Goal: Task Accomplishment & Management: Complete application form

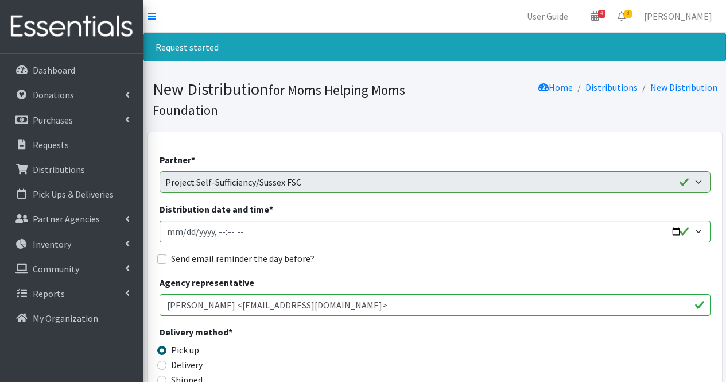
scroll to position [511, 0]
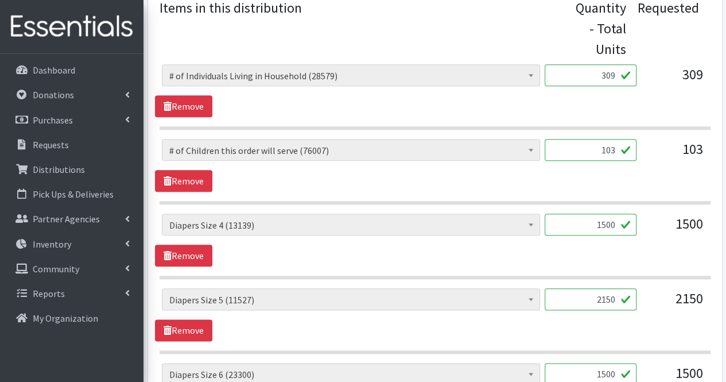
click at [613, 296] on input "2150" at bounding box center [591, 299] width 92 height 22
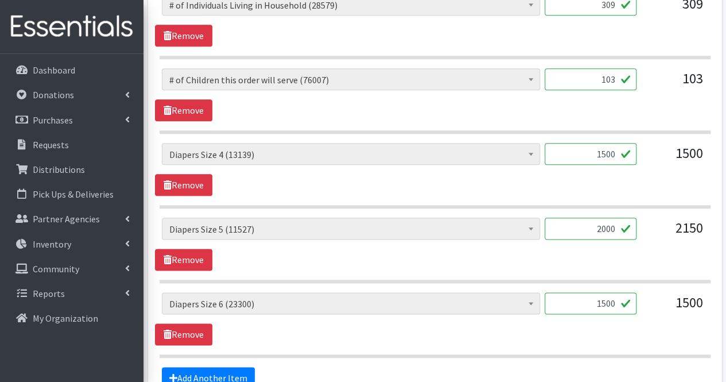
scroll to position [588, 0]
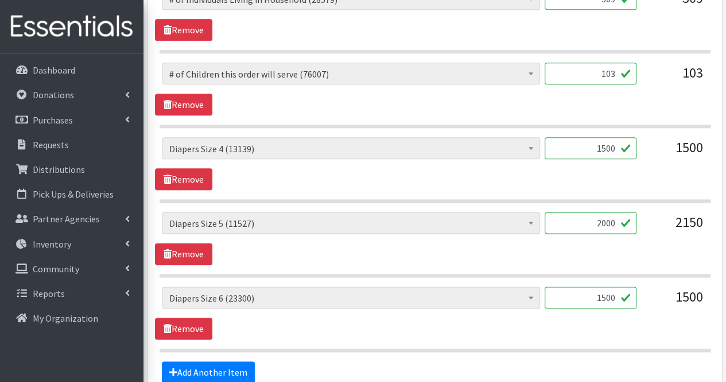
type input "2000"
click at [593, 297] on input "1500" at bounding box center [591, 297] width 92 height 22
click at [205, 373] on link "Add Another Item" at bounding box center [208, 372] width 93 height 22
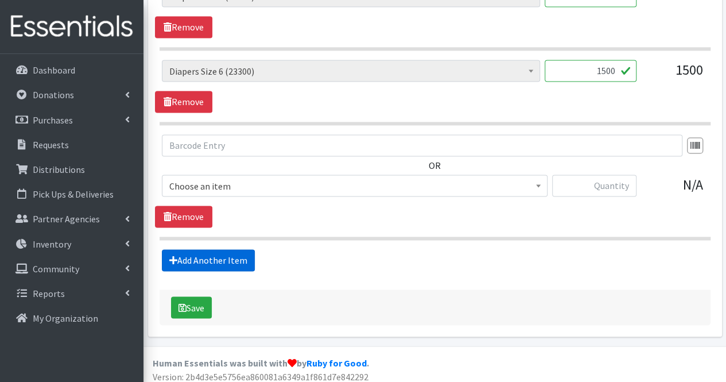
scroll to position [816, 0]
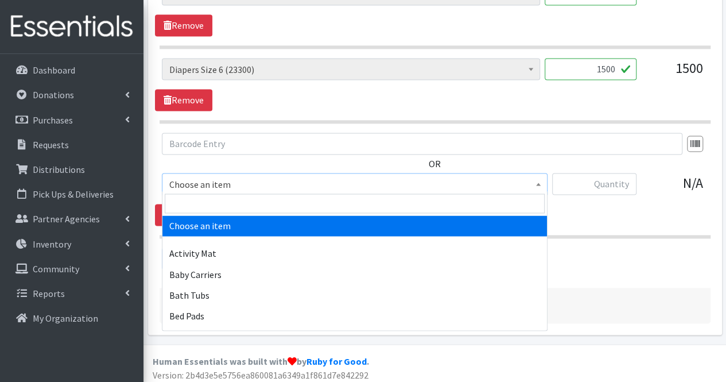
click at [286, 184] on span "Choose an item" at bounding box center [354, 184] width 371 height 16
click at [276, 203] on input "search" at bounding box center [355, 203] width 380 height 20
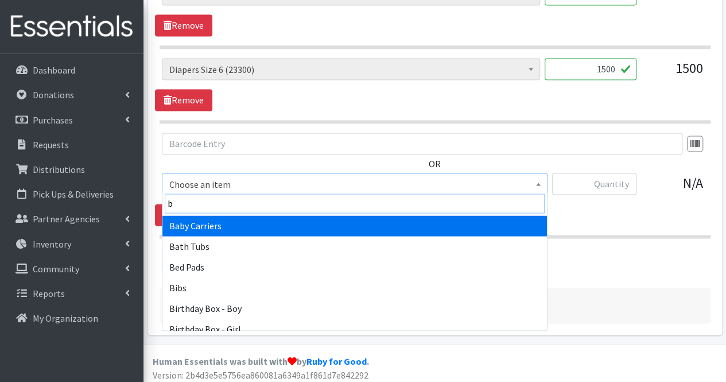
type input "bl"
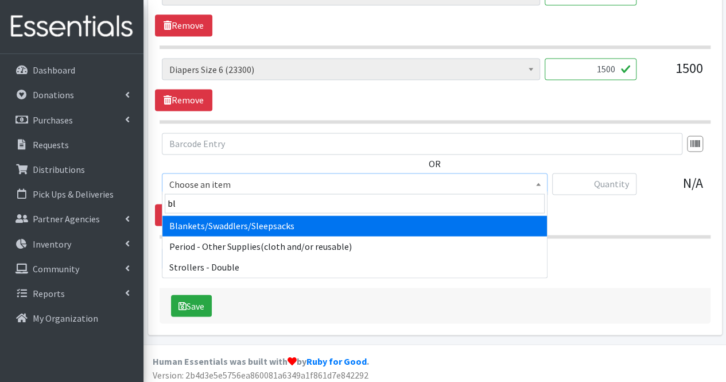
select select "1933"
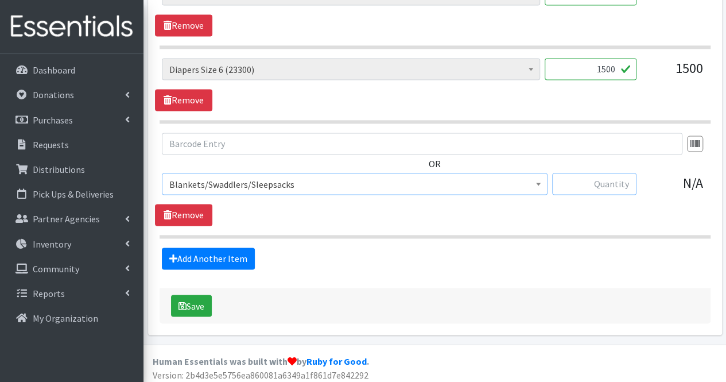
click at [601, 179] on input "text" at bounding box center [594, 184] width 84 height 22
type input "15"
click at [225, 253] on link "Add Another Item" at bounding box center [208, 258] width 93 height 22
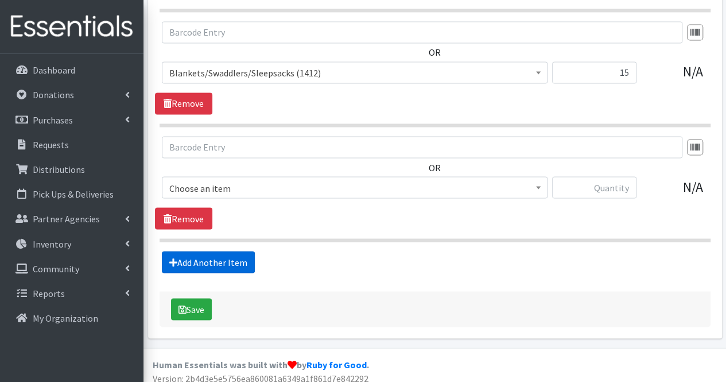
scroll to position [930, 0]
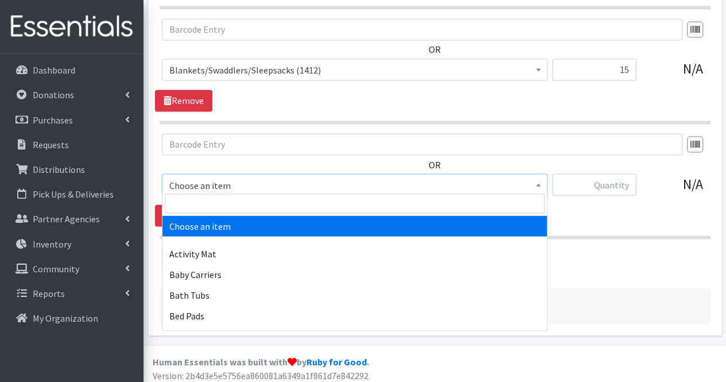
click at [254, 183] on span "Choose an item" at bounding box center [354, 185] width 371 height 16
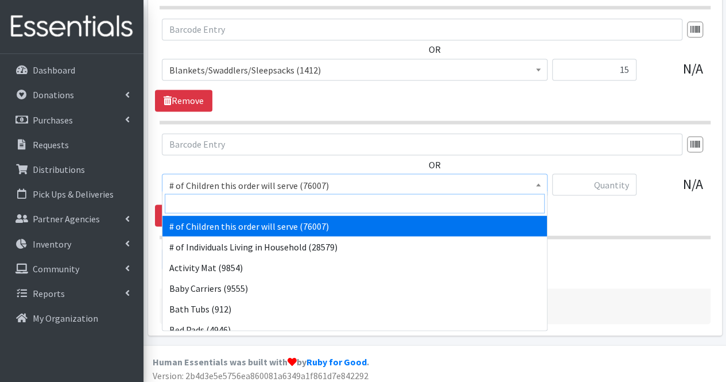
click at [250, 204] on input "search" at bounding box center [355, 203] width 380 height 20
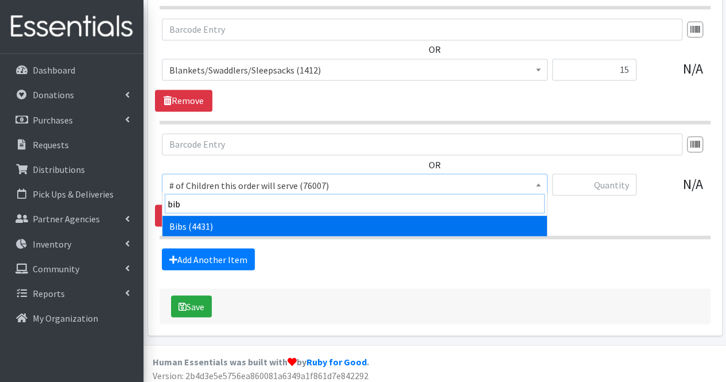
type input "bibs"
select select "293"
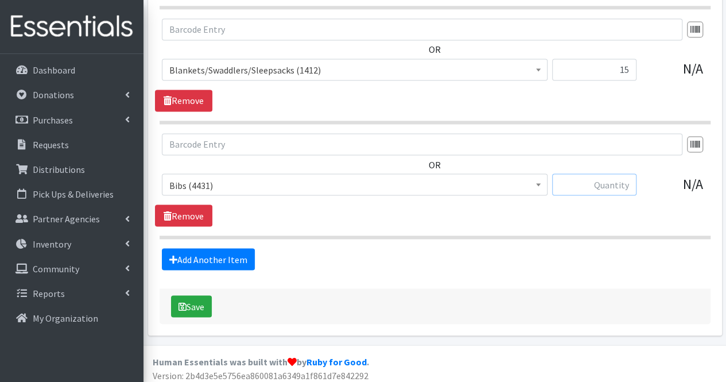
click at [600, 179] on input "text" at bounding box center [594, 184] width 84 height 22
type input "10"
click at [226, 258] on link "Add Another Item" at bounding box center [208, 259] width 93 height 22
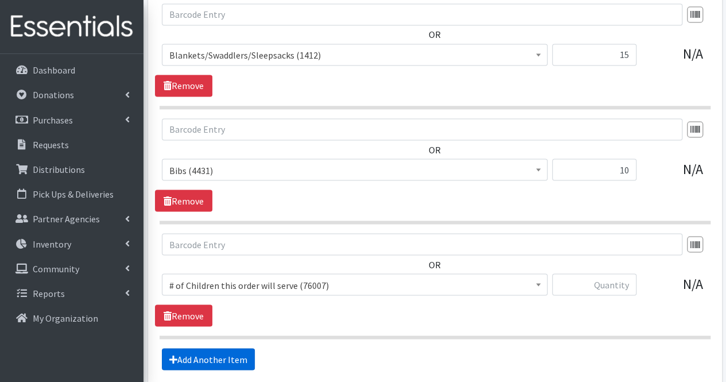
scroll to position [945, 0]
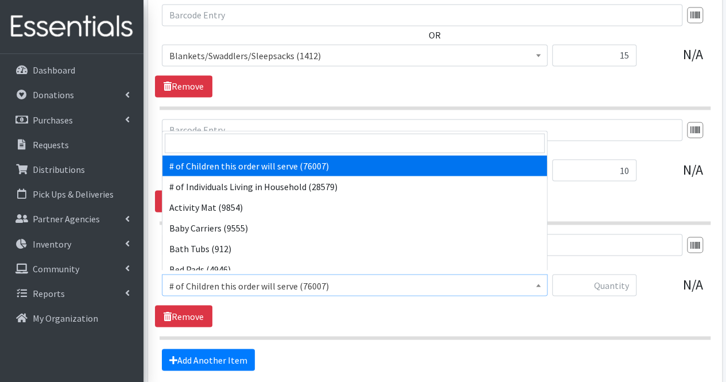
click at [406, 283] on span "# of Children this order will serve (76007)" at bounding box center [354, 285] width 371 height 16
click at [358, 149] on input "search" at bounding box center [355, 143] width 380 height 20
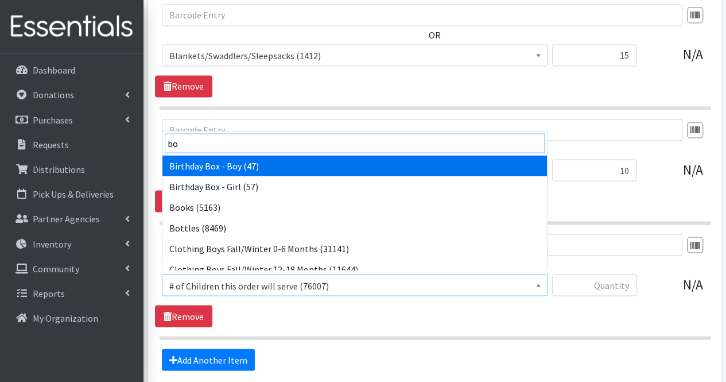
type input "boo"
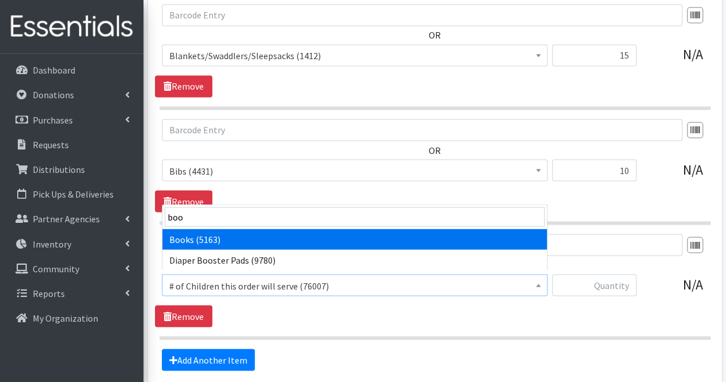
select select "1947"
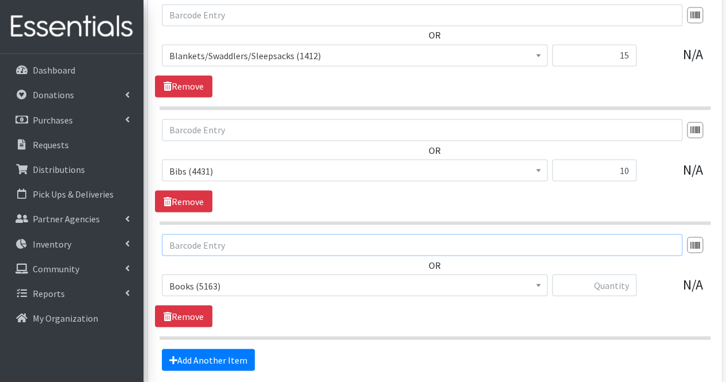
click at [448, 247] on input "text" at bounding box center [422, 245] width 521 height 22
click at [612, 276] on input "text" at bounding box center [594, 285] width 84 height 22
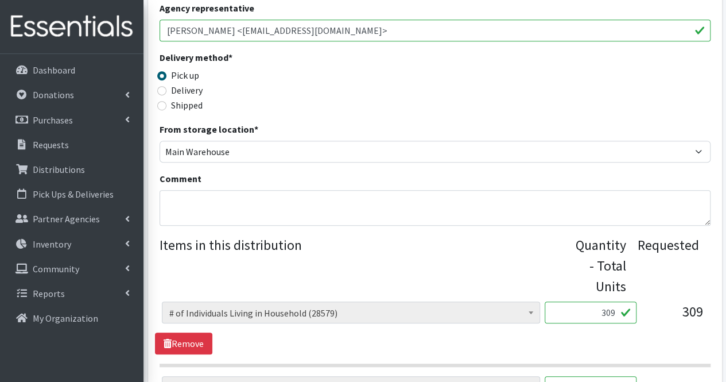
scroll to position [270, 0]
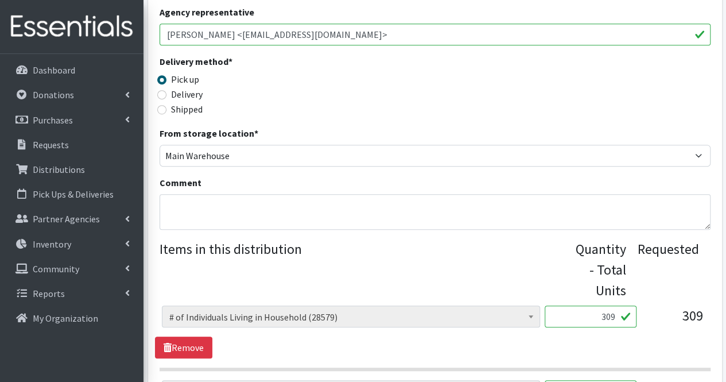
type input "30"
click at [466, 211] on textarea "Comment" at bounding box center [435, 212] width 551 height 36
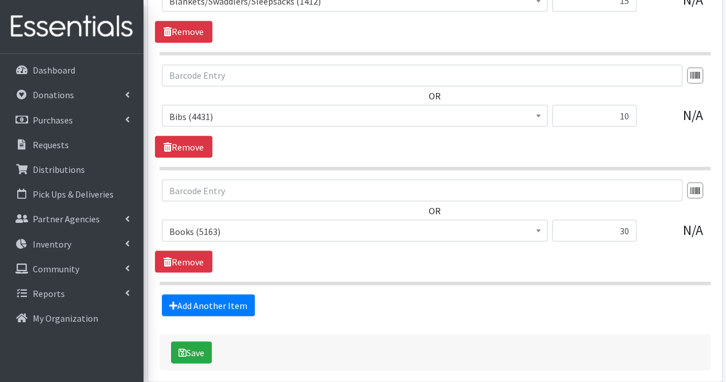
scroll to position [1045, 0]
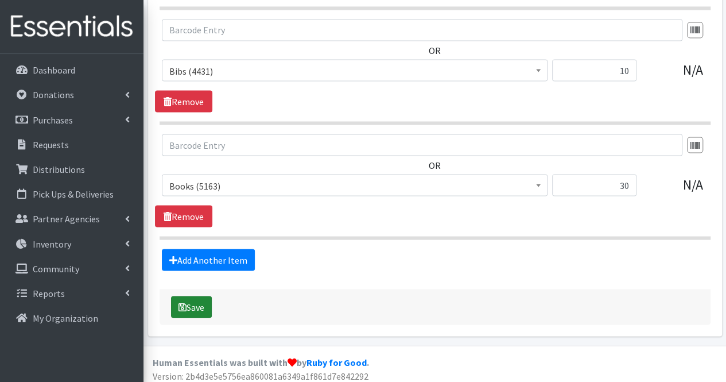
type textarea "Moms, Thank your partnership. Due to quantities available, your order could not…"
click at [196, 303] on button "Save" at bounding box center [191, 307] width 41 height 22
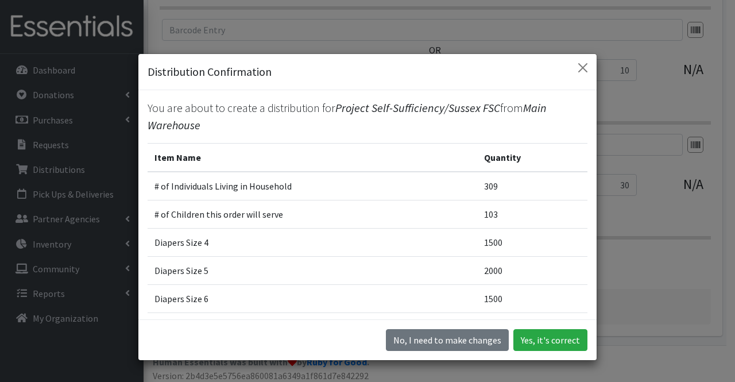
click at [537, 352] on div "No, I need to make changes Yes, it's correct" at bounding box center [367, 339] width 458 height 41
click at [538, 339] on button "Yes, it's correct" at bounding box center [550, 340] width 74 height 22
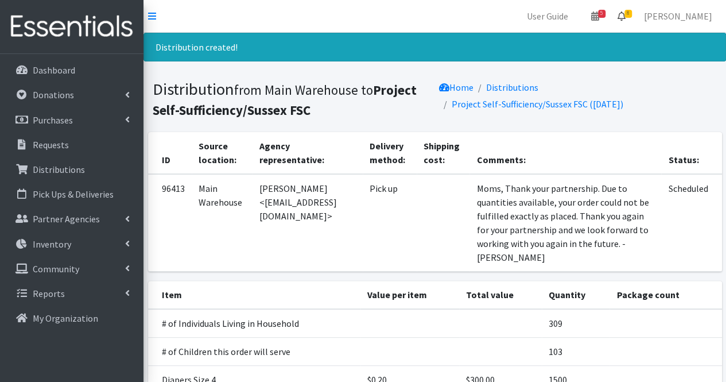
click at [626, 17] on icon at bounding box center [622, 15] width 8 height 9
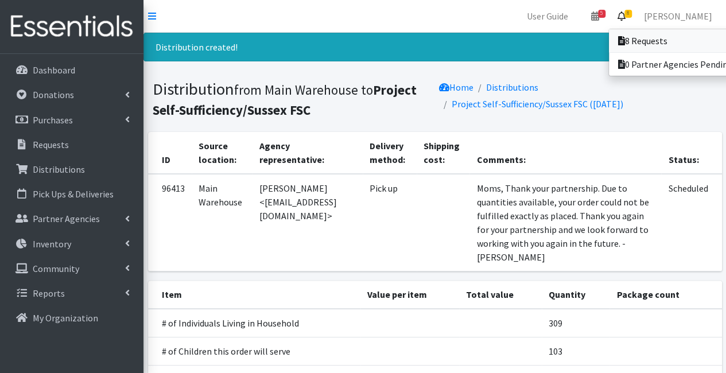
click at [625, 44] on icon at bounding box center [621, 40] width 7 height 9
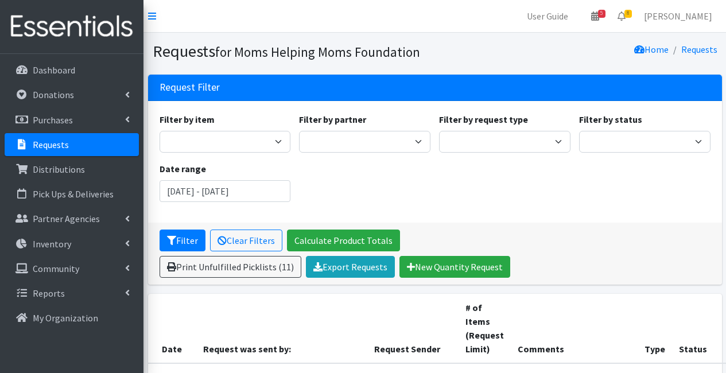
scroll to position [468, 86]
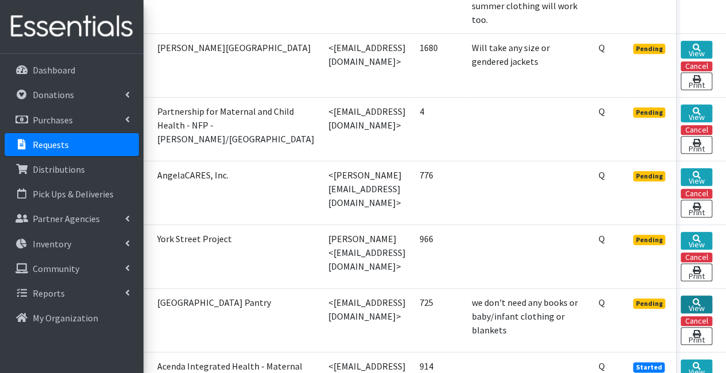
click at [712, 296] on link "View" at bounding box center [697, 305] width 32 height 18
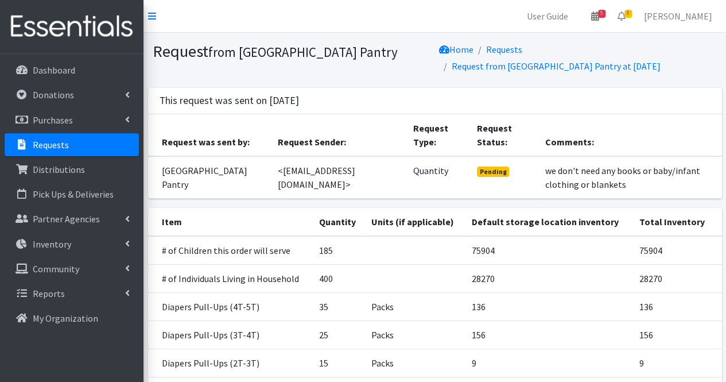
drag, startPoint x: 0, startPoint y: 0, endPoint x: 713, endPoint y: 263, distance: 760.0
click at [713, 263] on td "75904" at bounding box center [677, 250] width 90 height 29
click at [626, 13] on icon at bounding box center [622, 15] width 8 height 9
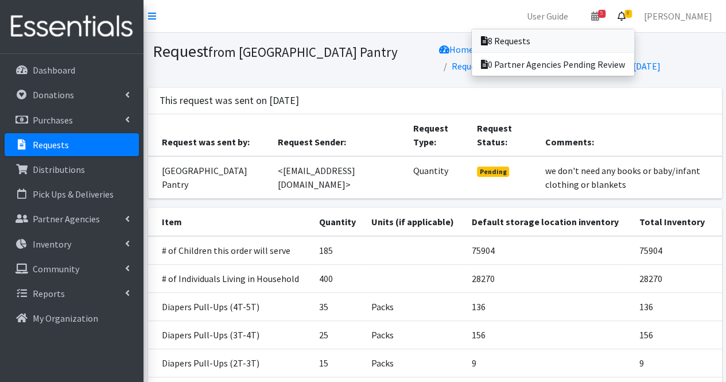
click at [627, 36] on link "8 Requests" at bounding box center [553, 40] width 162 height 23
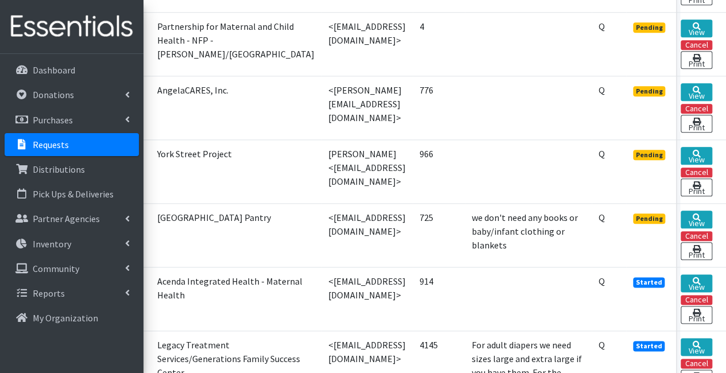
scroll to position [553, 95]
click at [695, 150] on icon at bounding box center [697, 154] width 8 height 8
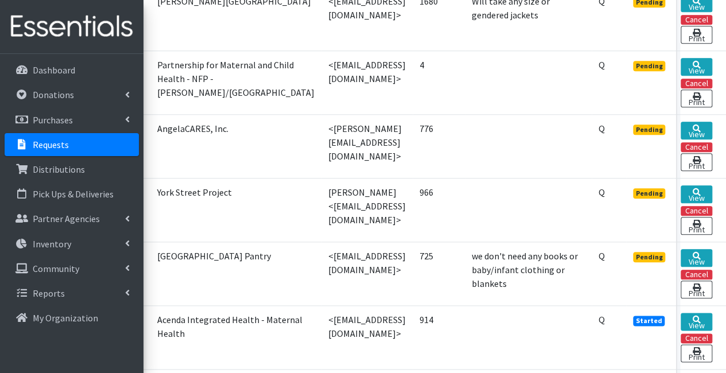
scroll to position [514, 86]
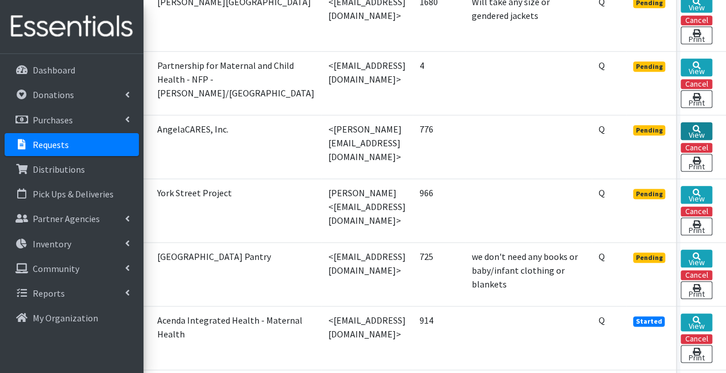
click at [701, 122] on link "View" at bounding box center [697, 131] width 32 height 18
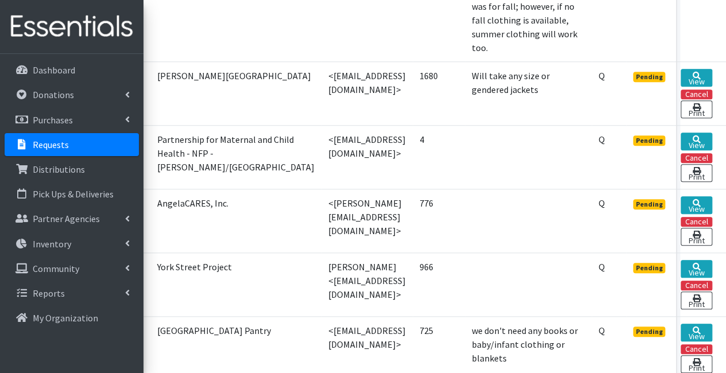
scroll to position [440, 95]
click at [691, 133] on link "View" at bounding box center [697, 142] width 32 height 18
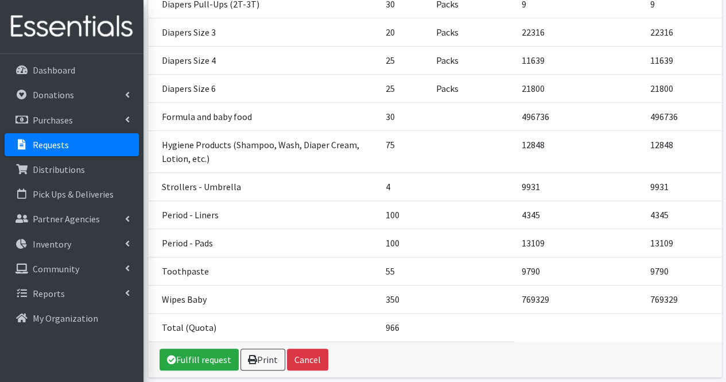
scroll to position [348, 0]
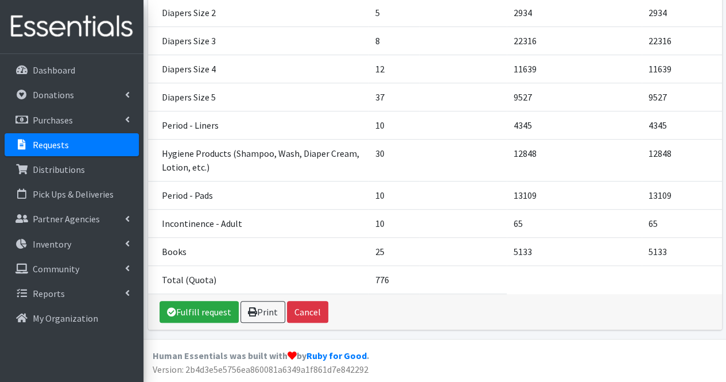
scroll to position [277, 0]
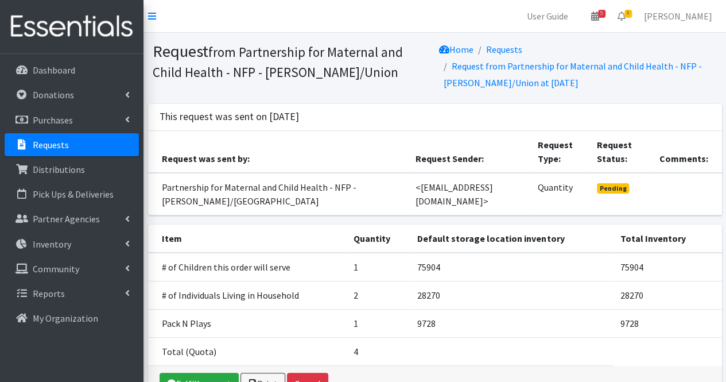
scroll to position [64, 0]
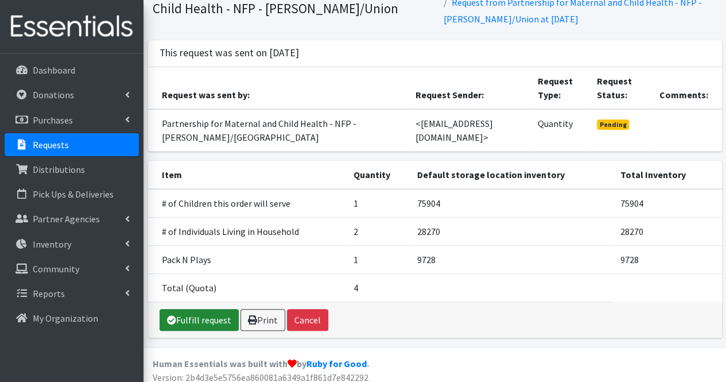
click at [191, 320] on link "Fulfill request" at bounding box center [199, 320] width 79 height 22
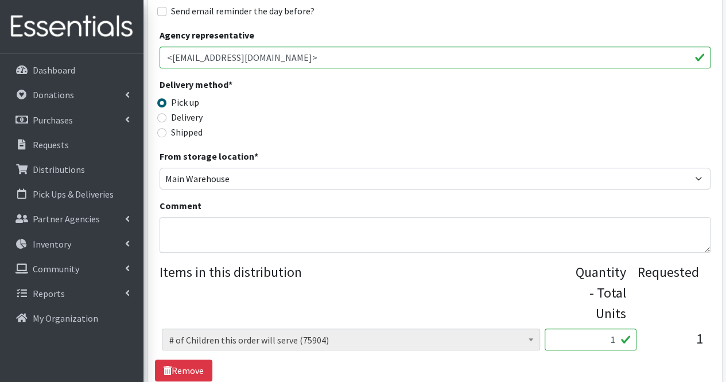
scroll to position [554, 0]
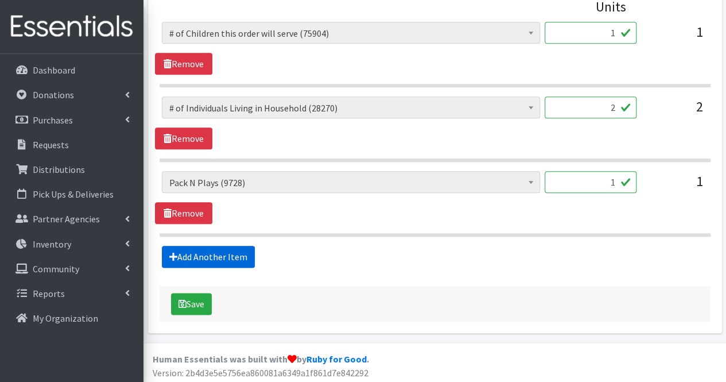
click at [215, 260] on link "Add Another Item" at bounding box center [208, 257] width 93 height 22
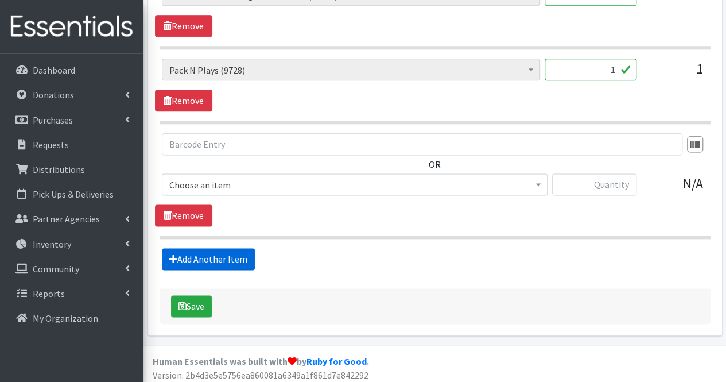
scroll to position [668, 0]
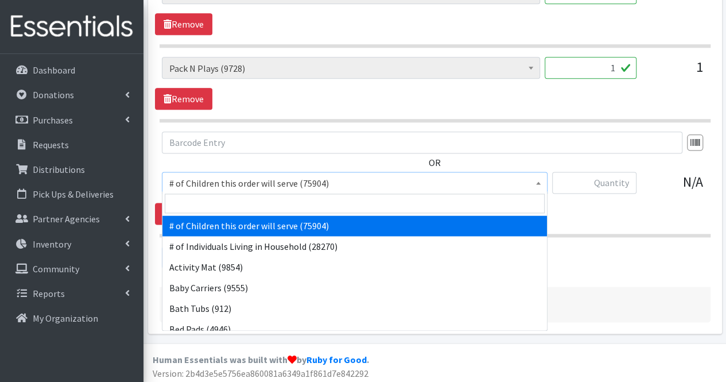
click at [220, 175] on span "# of Children this order will serve (75904)" at bounding box center [354, 183] width 371 height 16
click at [202, 203] on input "search" at bounding box center [355, 203] width 380 height 20
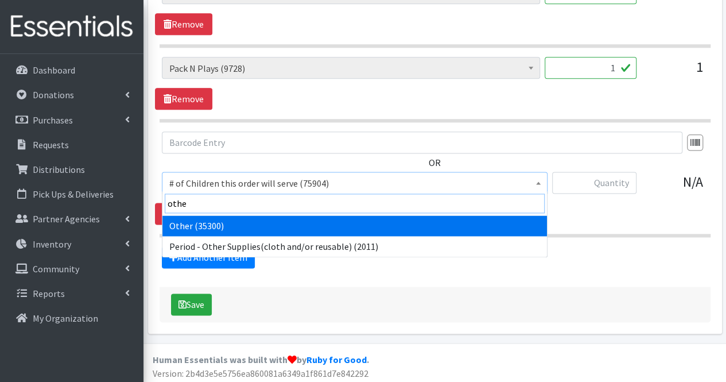
type input "other"
select select "316"
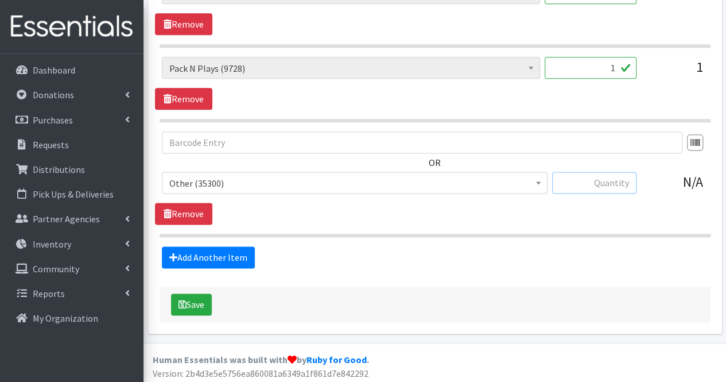
click at [588, 188] on input "text" at bounding box center [594, 183] width 84 height 22
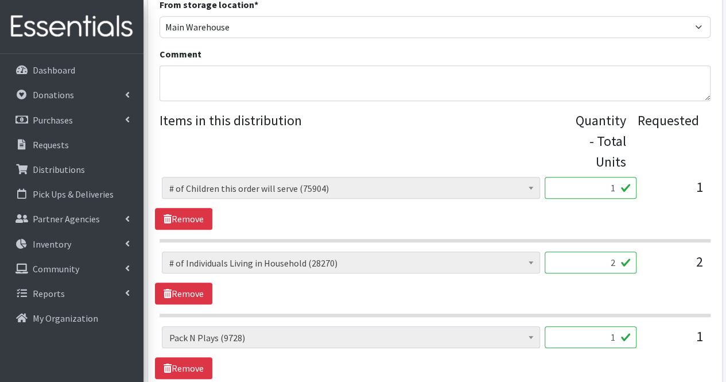
scroll to position [389, 0]
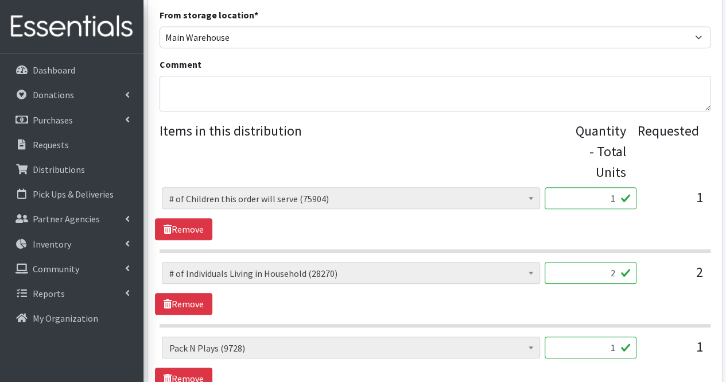
type input "3"
click at [367, 94] on textarea "Comment" at bounding box center [435, 94] width 551 height 36
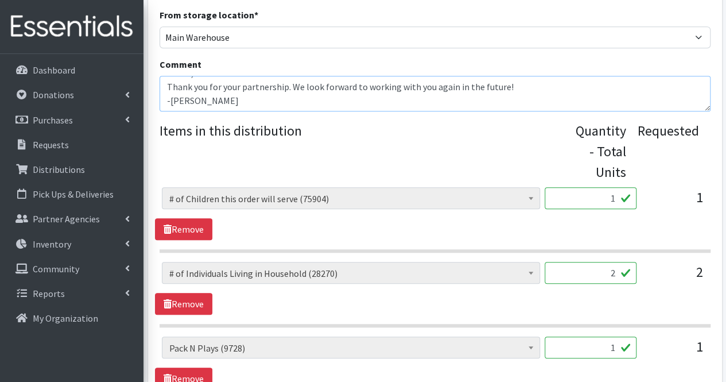
scroll to position [668, 0]
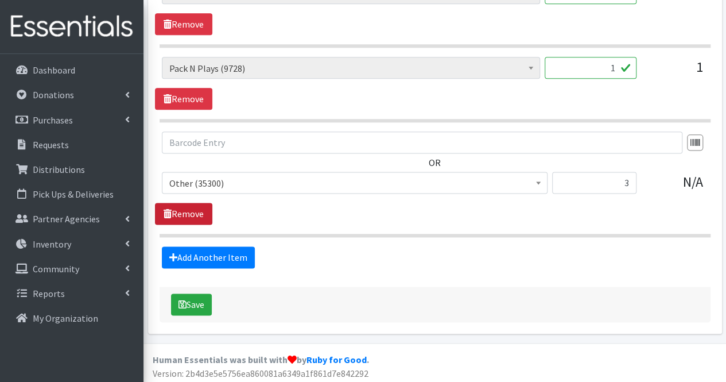
type textarea "Moms, Thank you for your partnership. We look forward to working with you again…"
click at [191, 213] on link "Remove" at bounding box center [183, 214] width 57 height 22
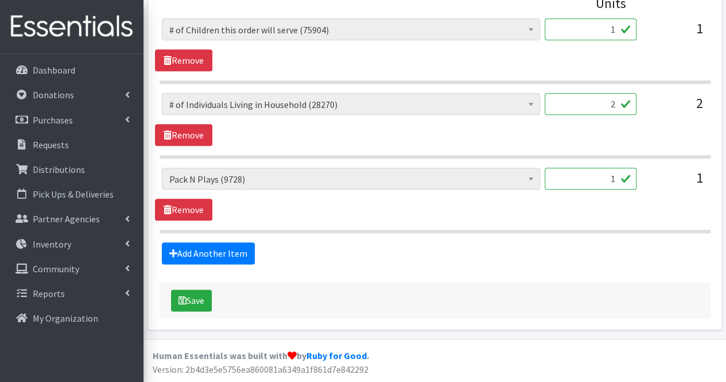
scroll to position [554, 0]
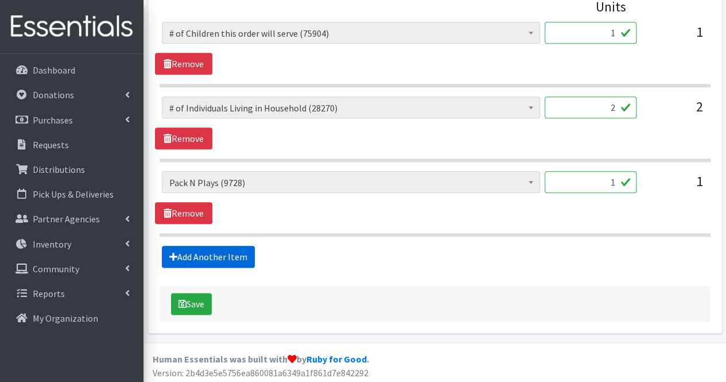
click at [192, 252] on link "Add Another Item" at bounding box center [208, 257] width 93 height 22
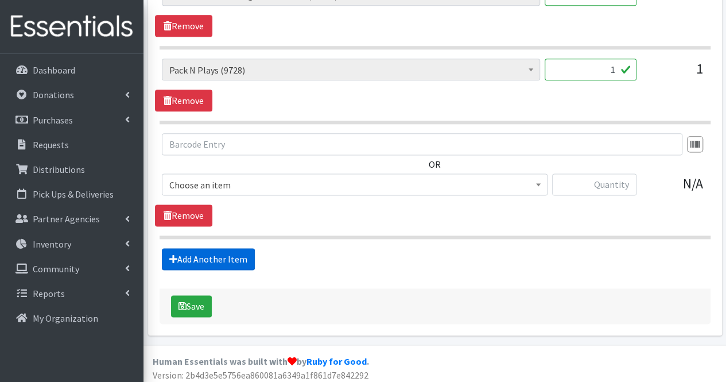
scroll to position [668, 0]
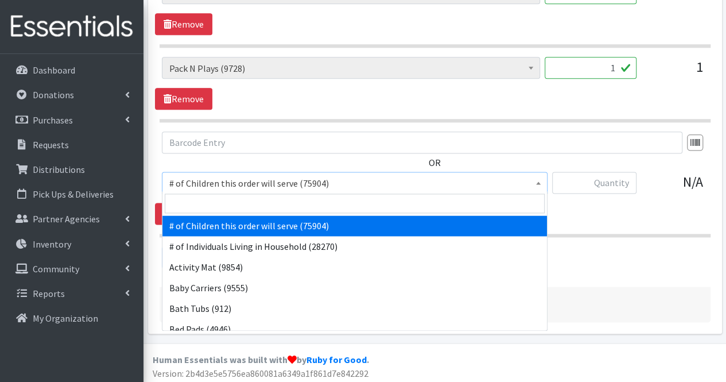
click at [206, 177] on span "# of Children this order will serve (75904)" at bounding box center [354, 183] width 371 height 16
click at [192, 211] on input "search" at bounding box center [355, 203] width 380 height 20
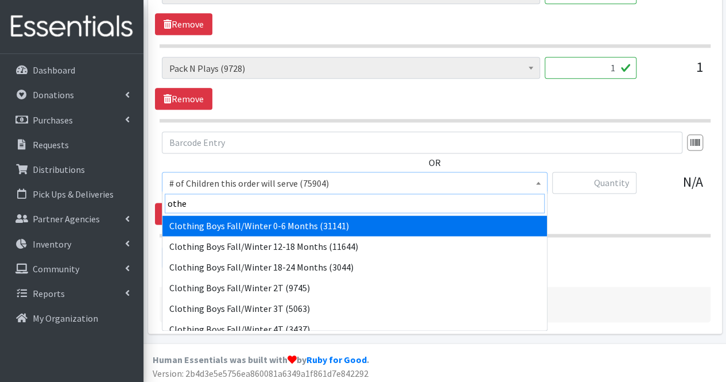
type input "other"
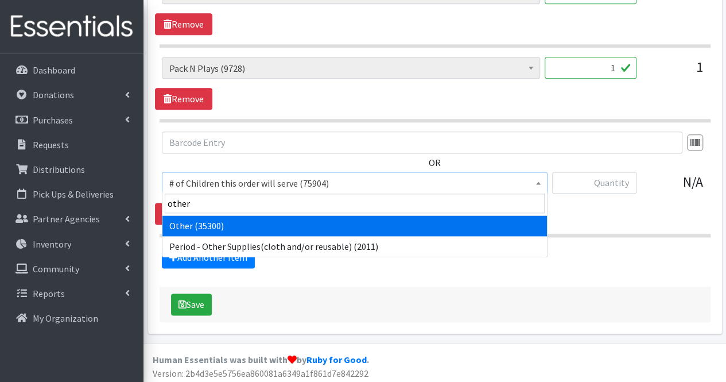
select select "316"
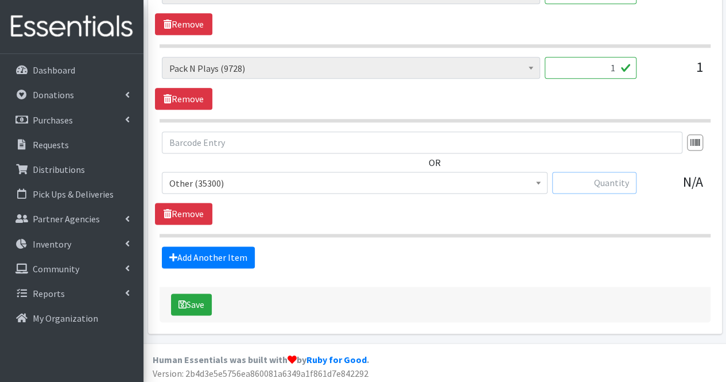
click at [619, 174] on input "text" at bounding box center [594, 183] width 84 height 22
type input "3"
click at [240, 255] on link "Add Another Item" at bounding box center [208, 257] width 93 height 22
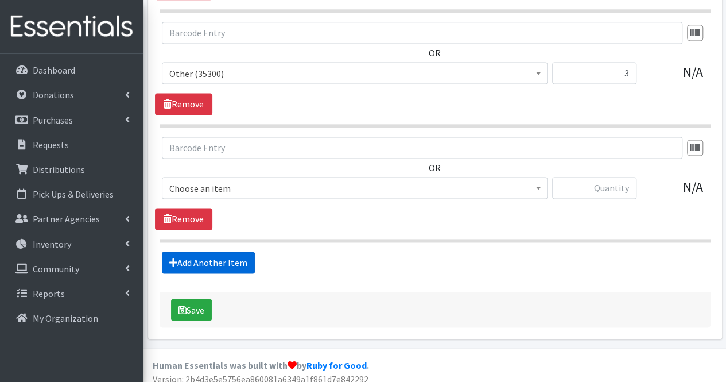
scroll to position [782, 0]
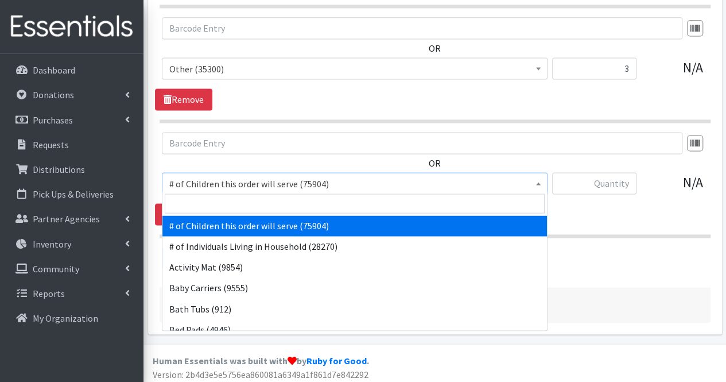
click at [211, 183] on span "# of Children this order will serve (75904)" at bounding box center [354, 184] width 371 height 16
click at [206, 200] on input "search" at bounding box center [355, 203] width 380 height 20
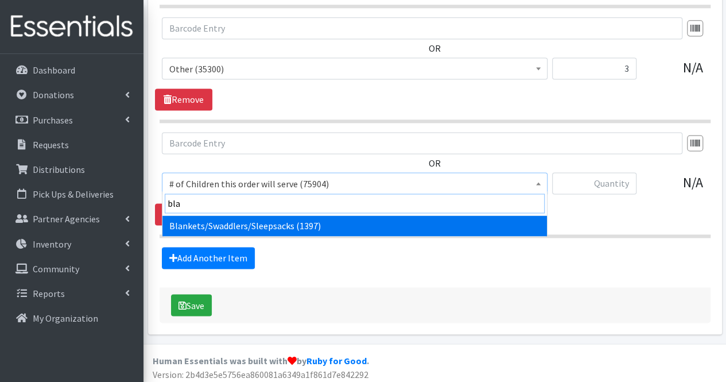
type input "blan"
select select "1933"
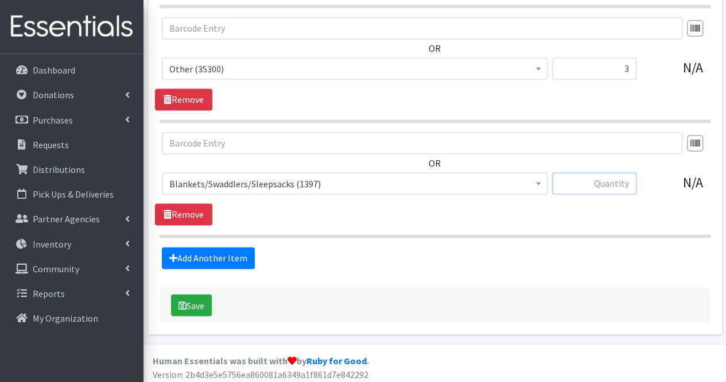
click at [602, 190] on input "text" at bounding box center [594, 183] width 84 height 22
type input "1"
click at [184, 258] on link "Add Another Item" at bounding box center [208, 258] width 93 height 22
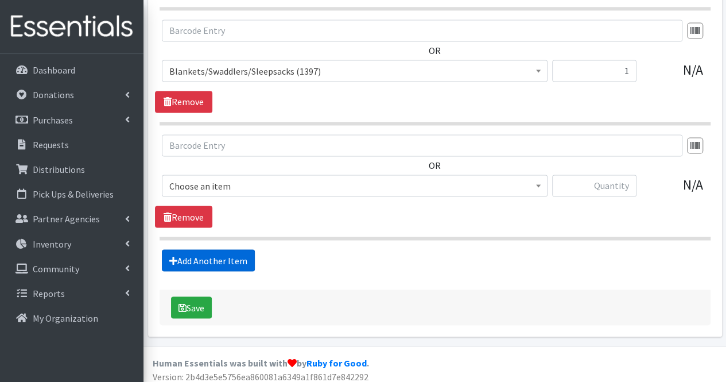
scroll to position [897, 0]
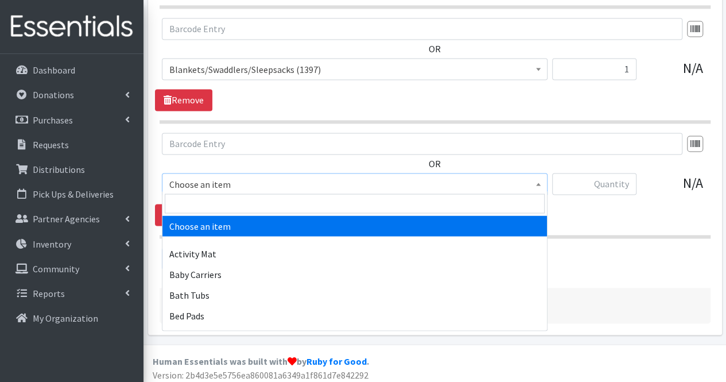
click at [226, 188] on span "Choose an item" at bounding box center [355, 184] width 386 height 22
click at [219, 197] on input "search" at bounding box center [355, 203] width 380 height 20
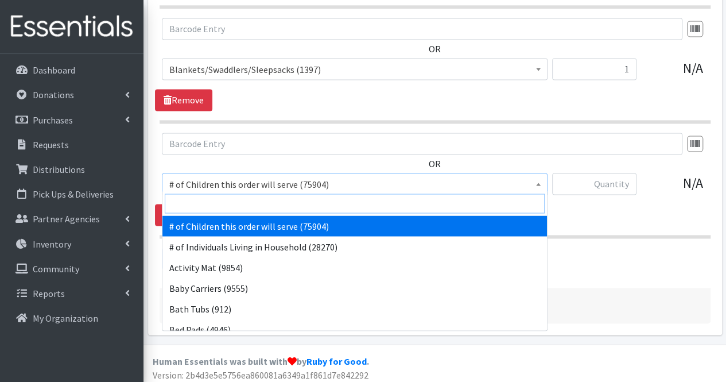
click at [217, 199] on input "search" at bounding box center [355, 203] width 380 height 20
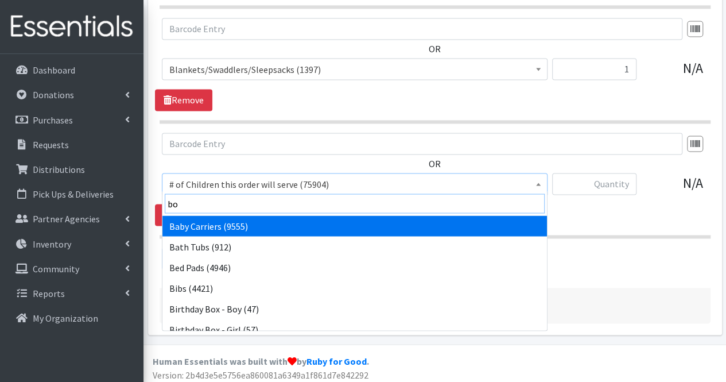
type input "boo"
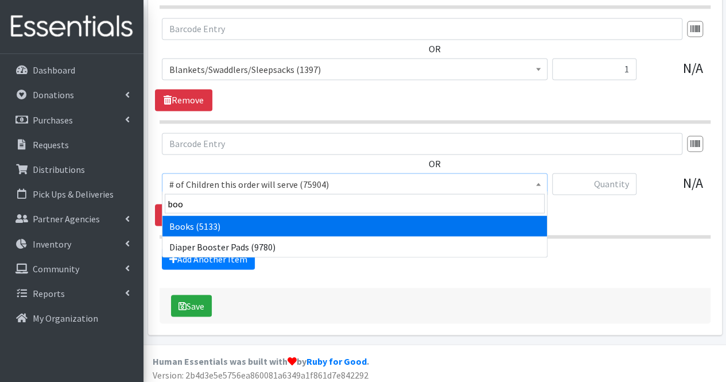
select select "1947"
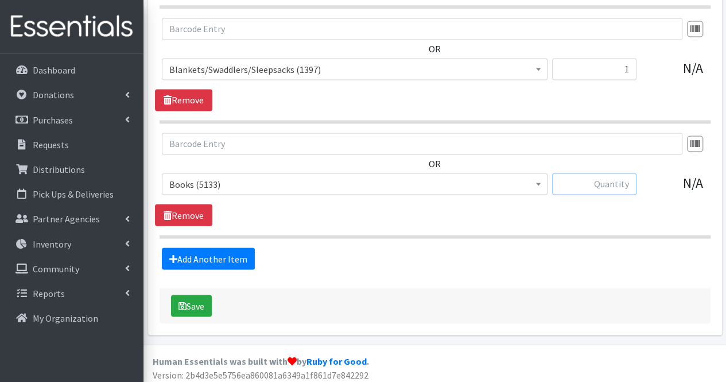
click at [611, 182] on input "text" at bounding box center [594, 184] width 84 height 22
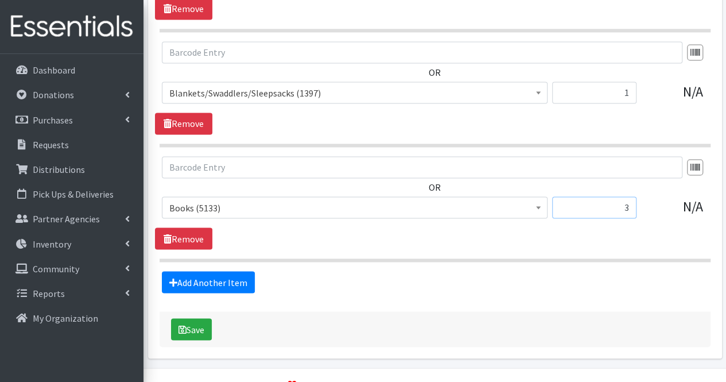
scroll to position [895, 0]
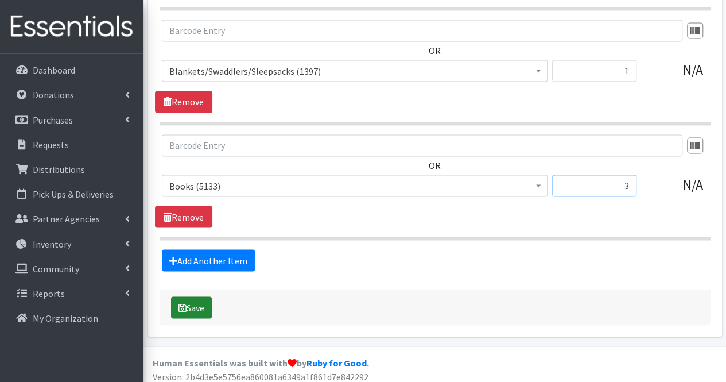
type input "3"
click at [203, 301] on button "Save" at bounding box center [191, 307] width 41 height 22
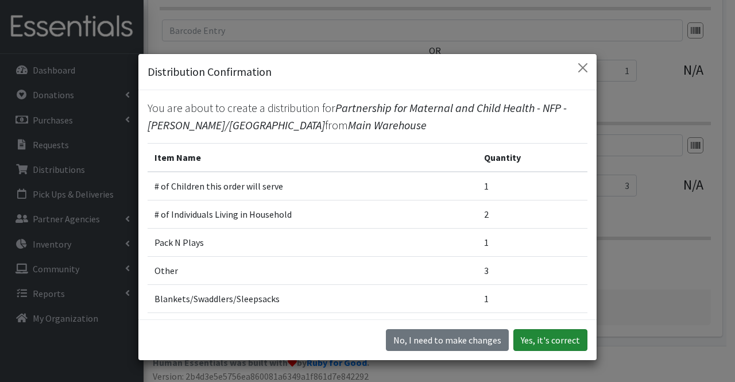
click at [564, 342] on button "Yes, it's correct" at bounding box center [550, 340] width 74 height 22
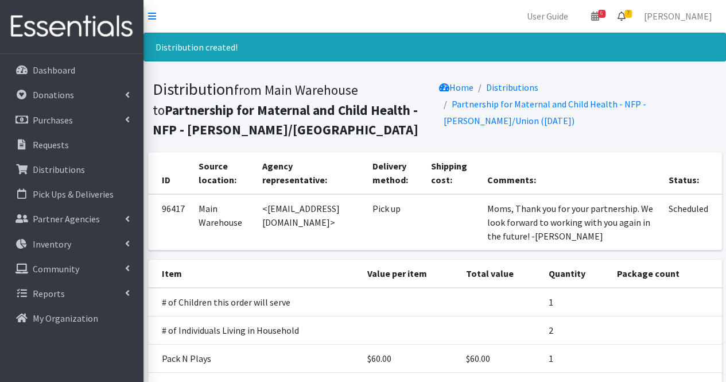
click at [626, 17] on icon at bounding box center [622, 15] width 8 height 9
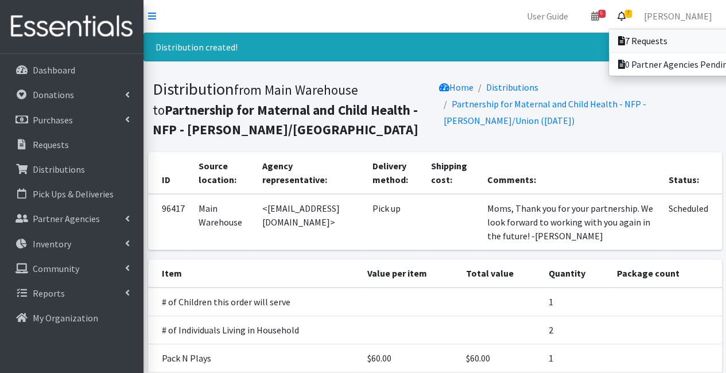
click at [625, 44] on icon at bounding box center [621, 40] width 7 height 9
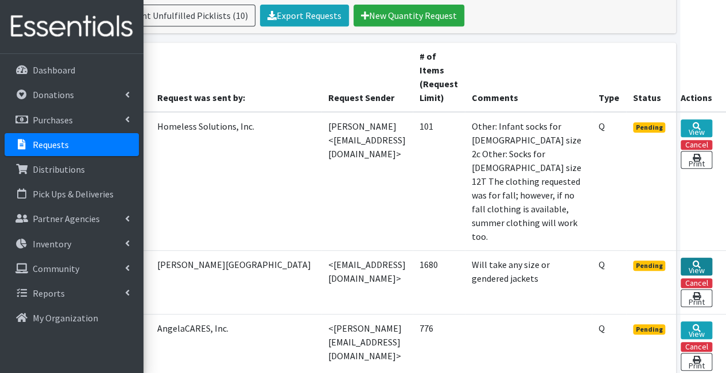
scroll to position [253, 79]
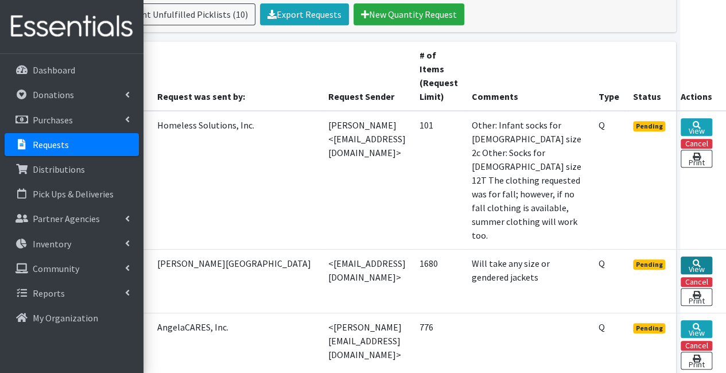
click at [710, 257] on link "View" at bounding box center [697, 266] width 32 height 18
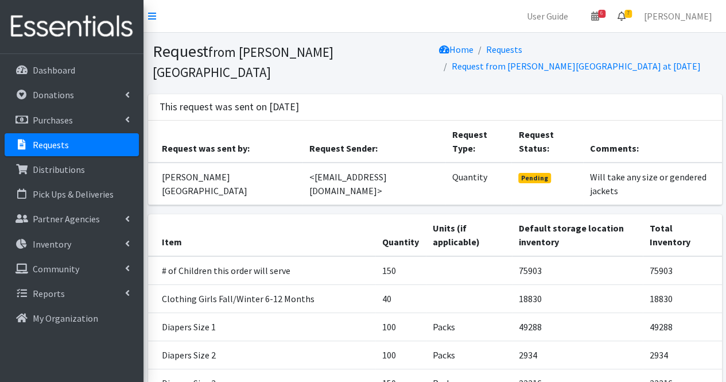
click at [632, 11] on span "7" at bounding box center [628, 14] width 7 height 8
click at [632, 15] on span "7" at bounding box center [628, 14] width 7 height 8
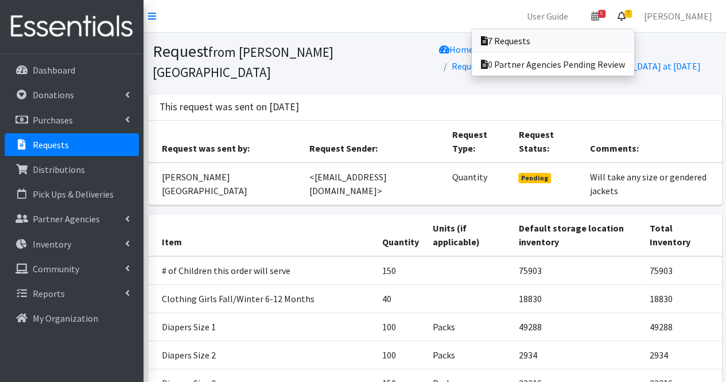
click at [620, 35] on link "7 Requests" at bounding box center [553, 40] width 162 height 23
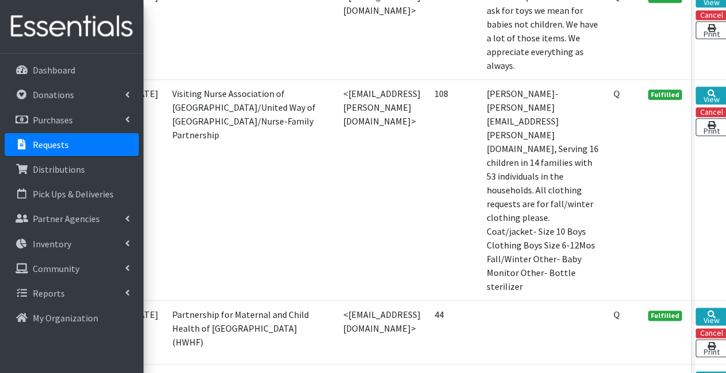
scroll to position [2752, 31]
